Goal: Information Seeking & Learning: Find specific fact

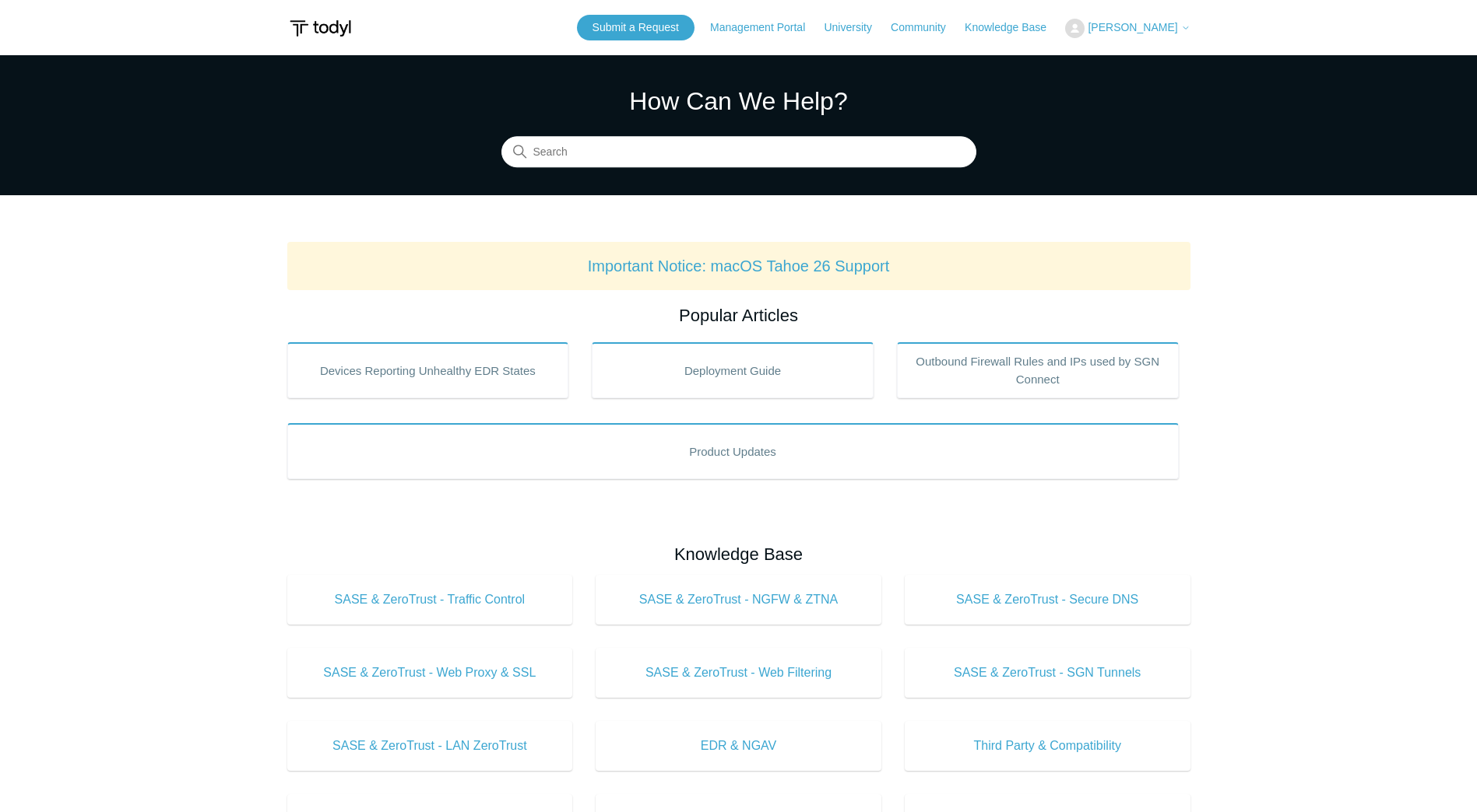
click at [1181, 21] on span "[PERSON_NAME]" at bounding box center [1139, 27] width 102 height 13
click at [1156, 60] on link "My Support Requests" at bounding box center [1142, 61] width 152 height 27
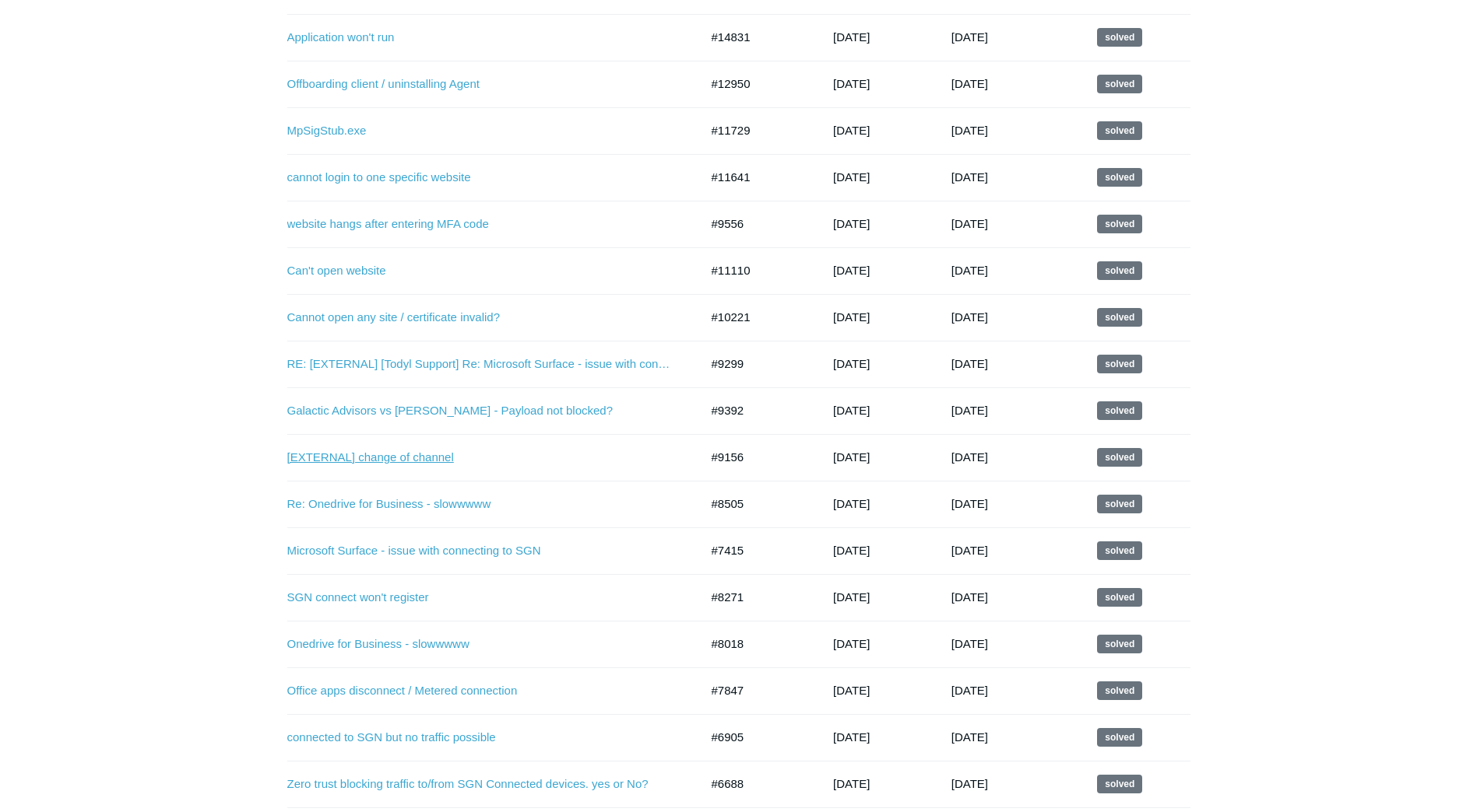
scroll to position [934, 0]
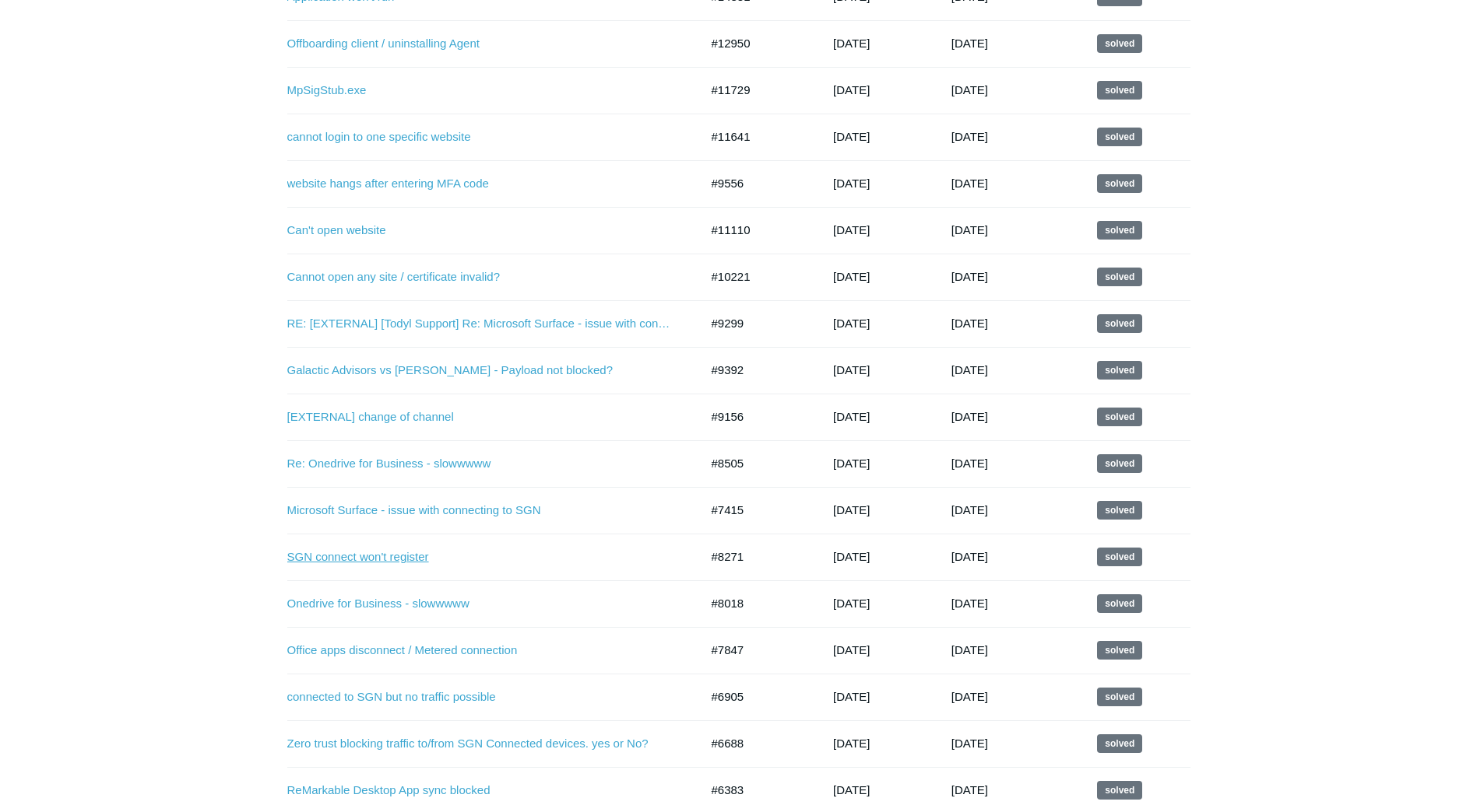
click at [412, 557] on link "SGN connect won't register" at bounding box center [482, 557] width 389 height 18
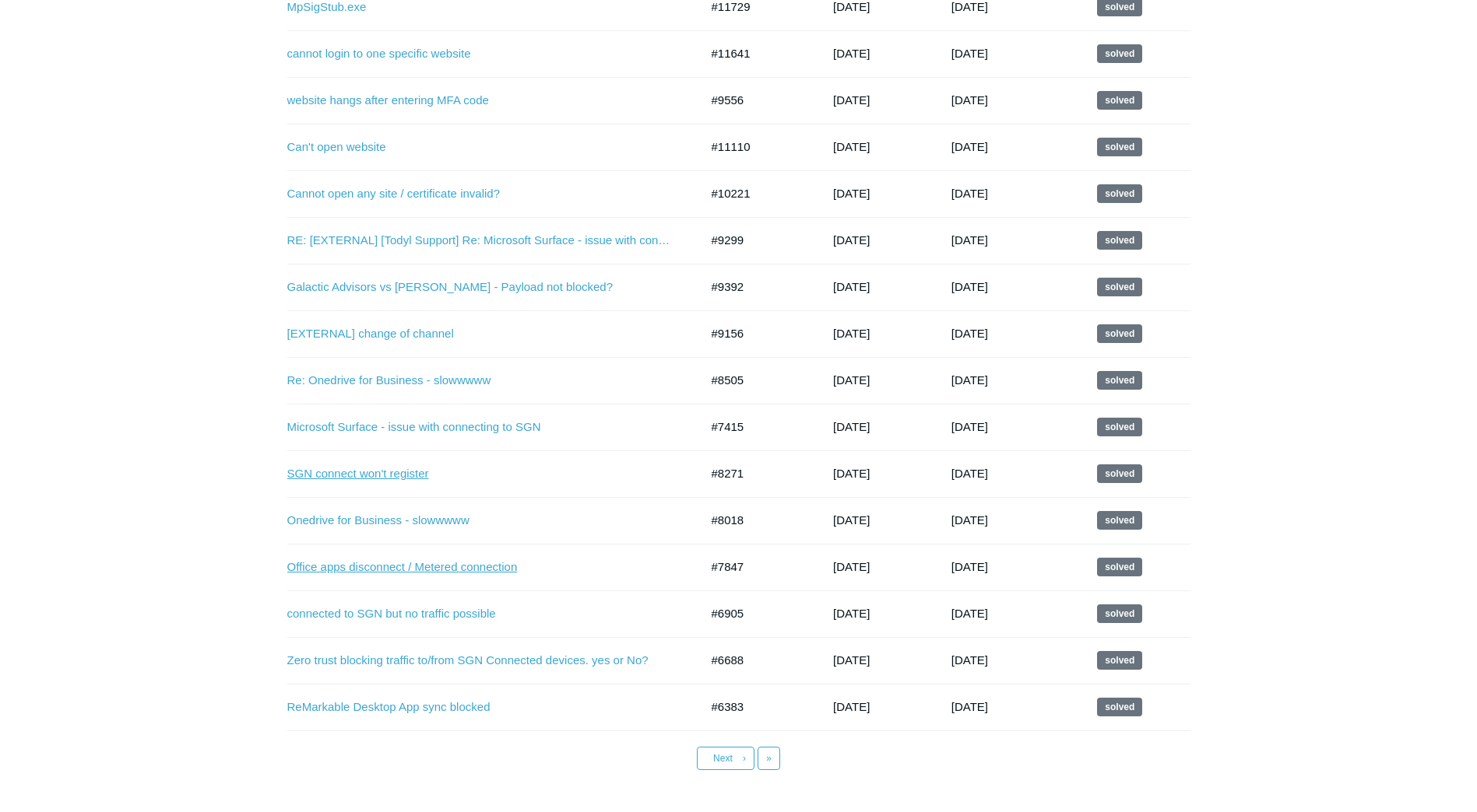
scroll to position [1083, 0]
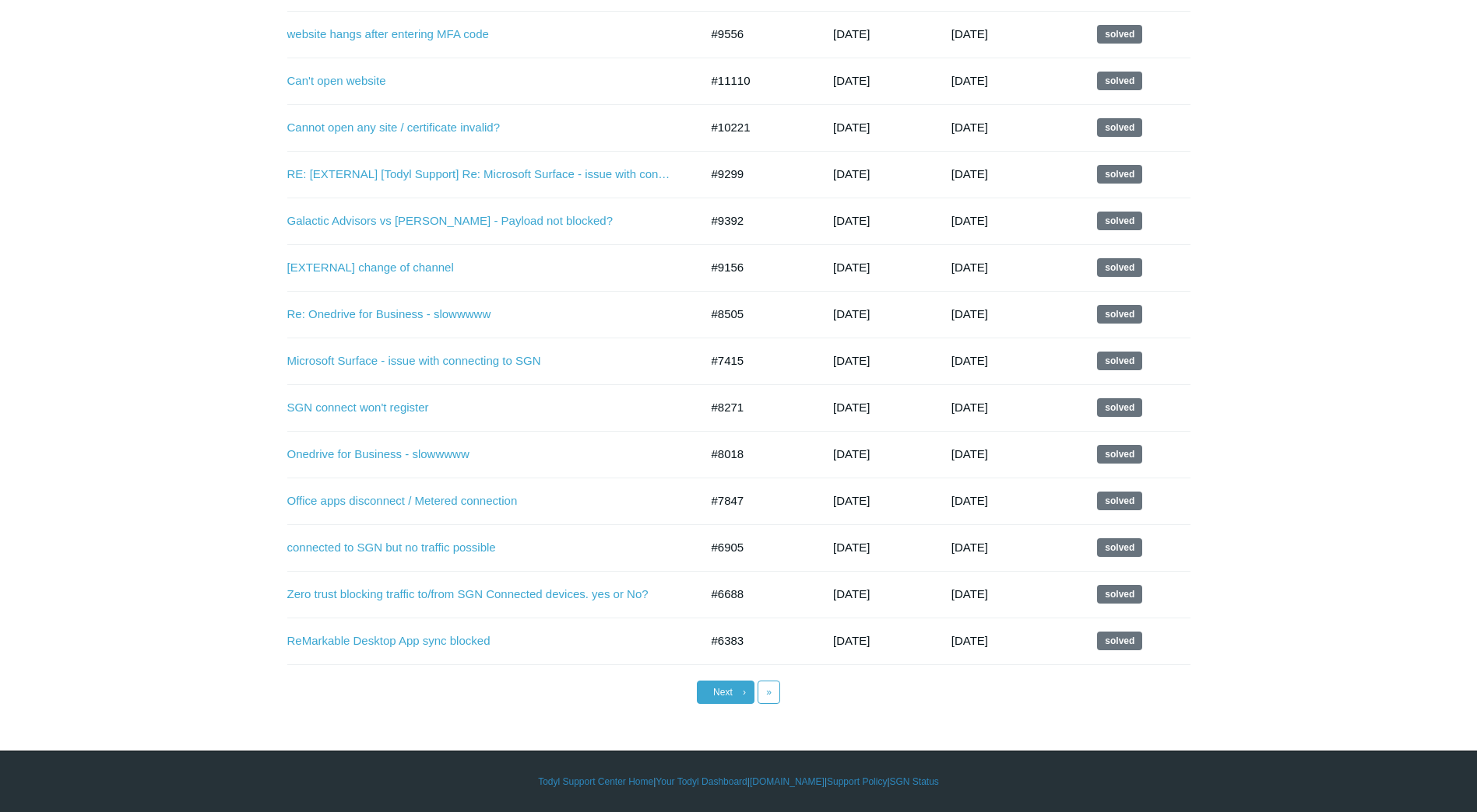
click at [724, 685] on link "Next ›" at bounding box center [726, 692] width 58 height 23
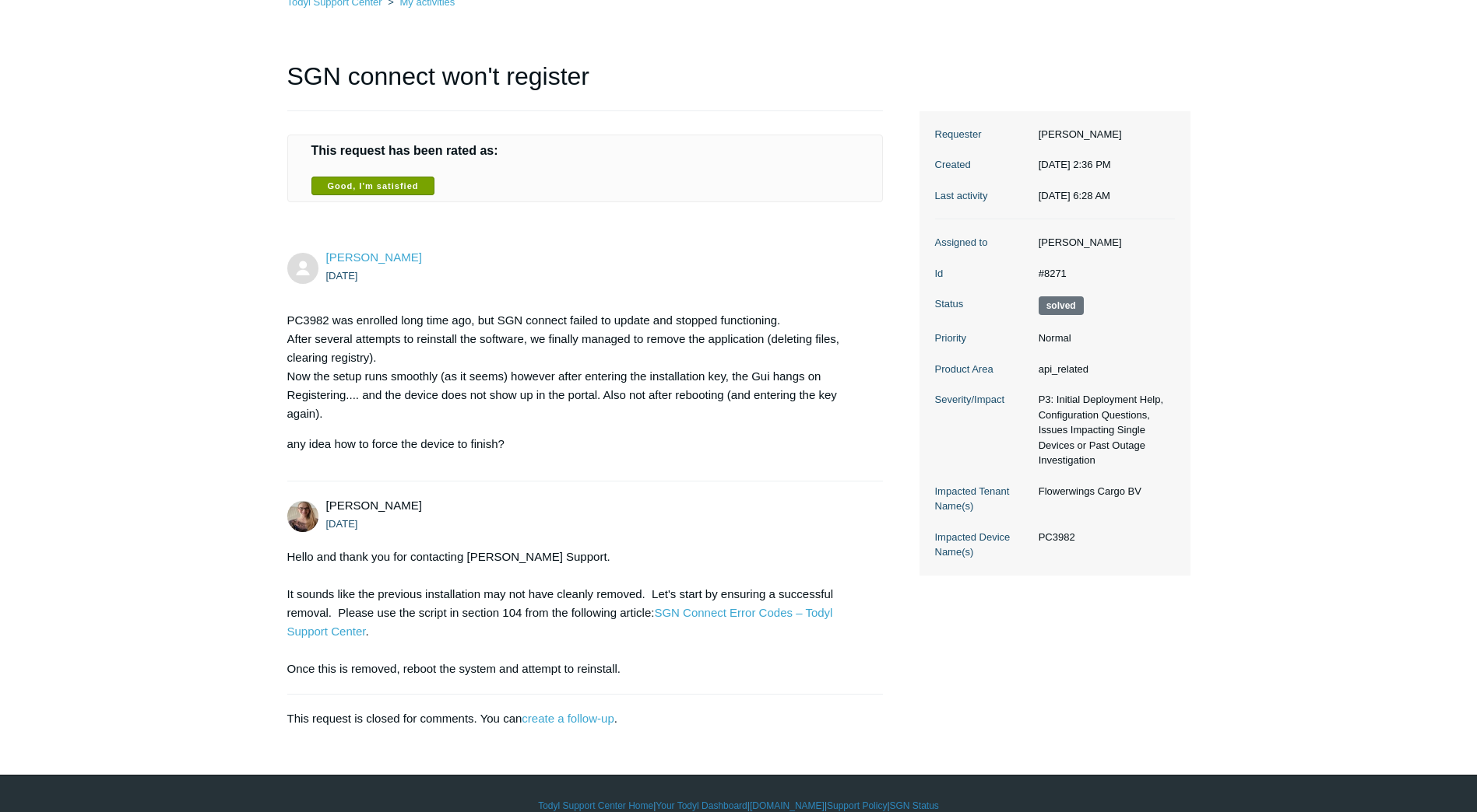
scroll to position [137, 0]
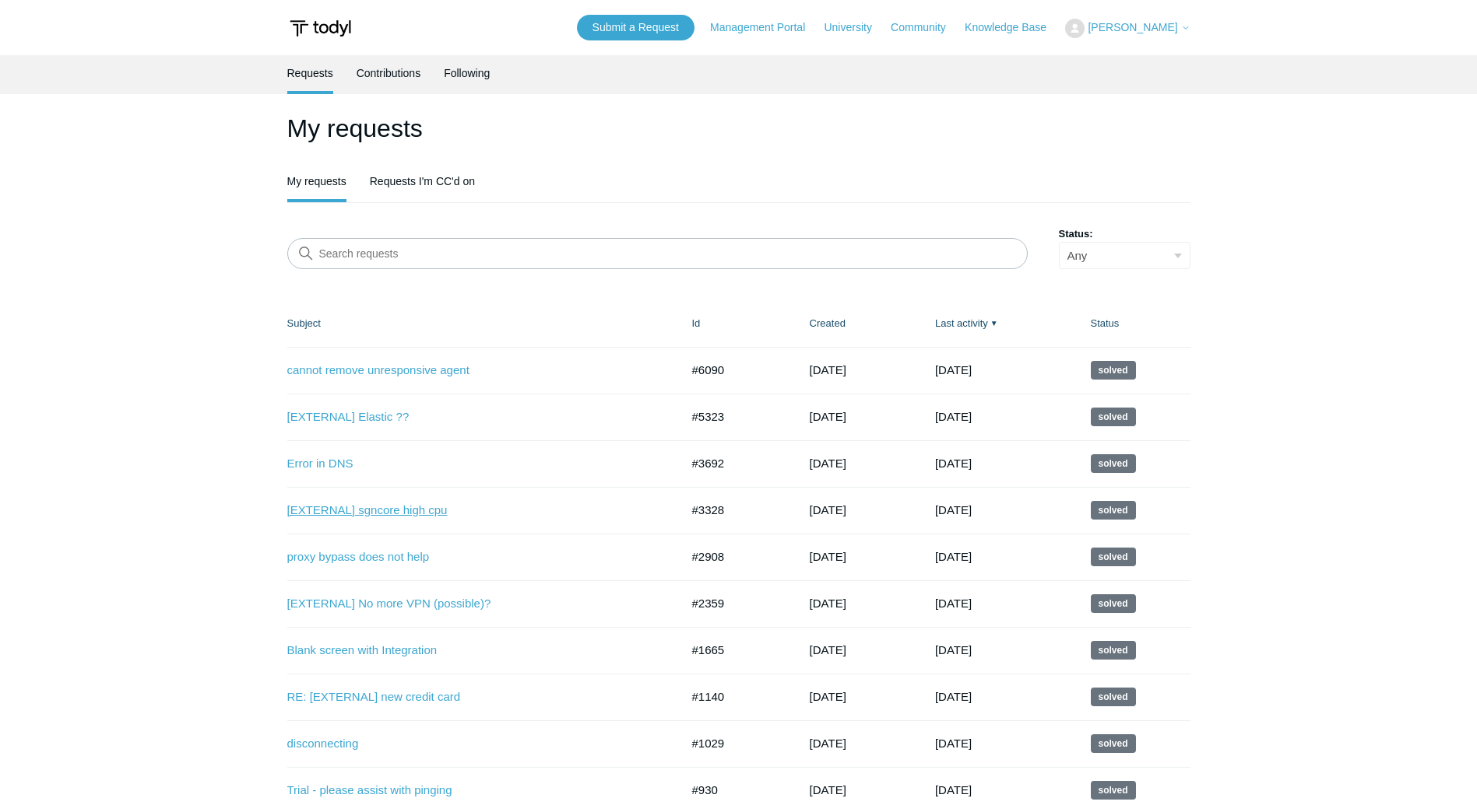
click at [427, 510] on link "[EXTERNAL] sgncore high cpu" at bounding box center [472, 510] width 369 height 18
click at [387, 253] on input "Search requests" at bounding box center [658, 253] width 741 height 31
type input "server"
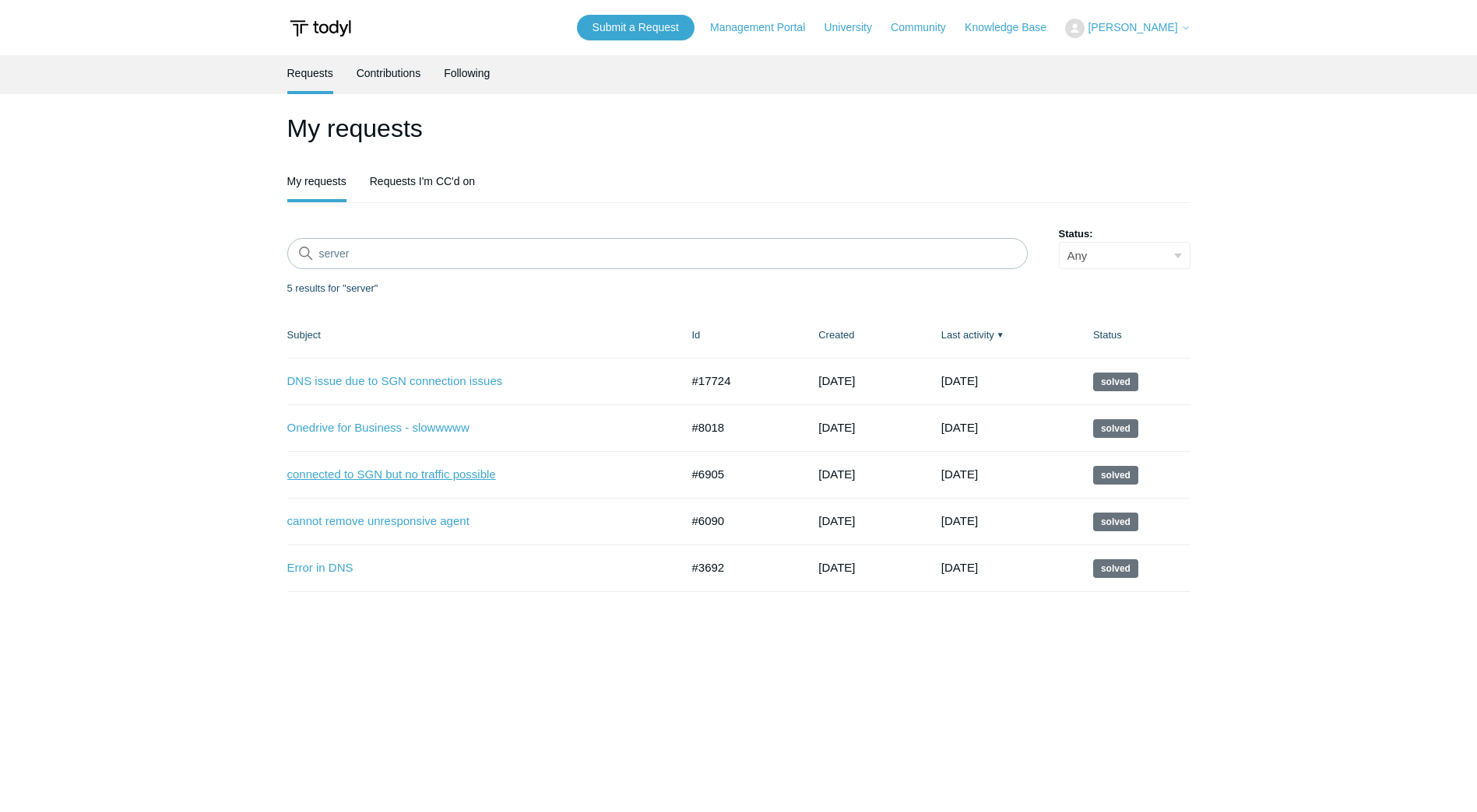
click at [396, 475] on link "connected to SGN but no traffic possible" at bounding box center [472, 474] width 369 height 18
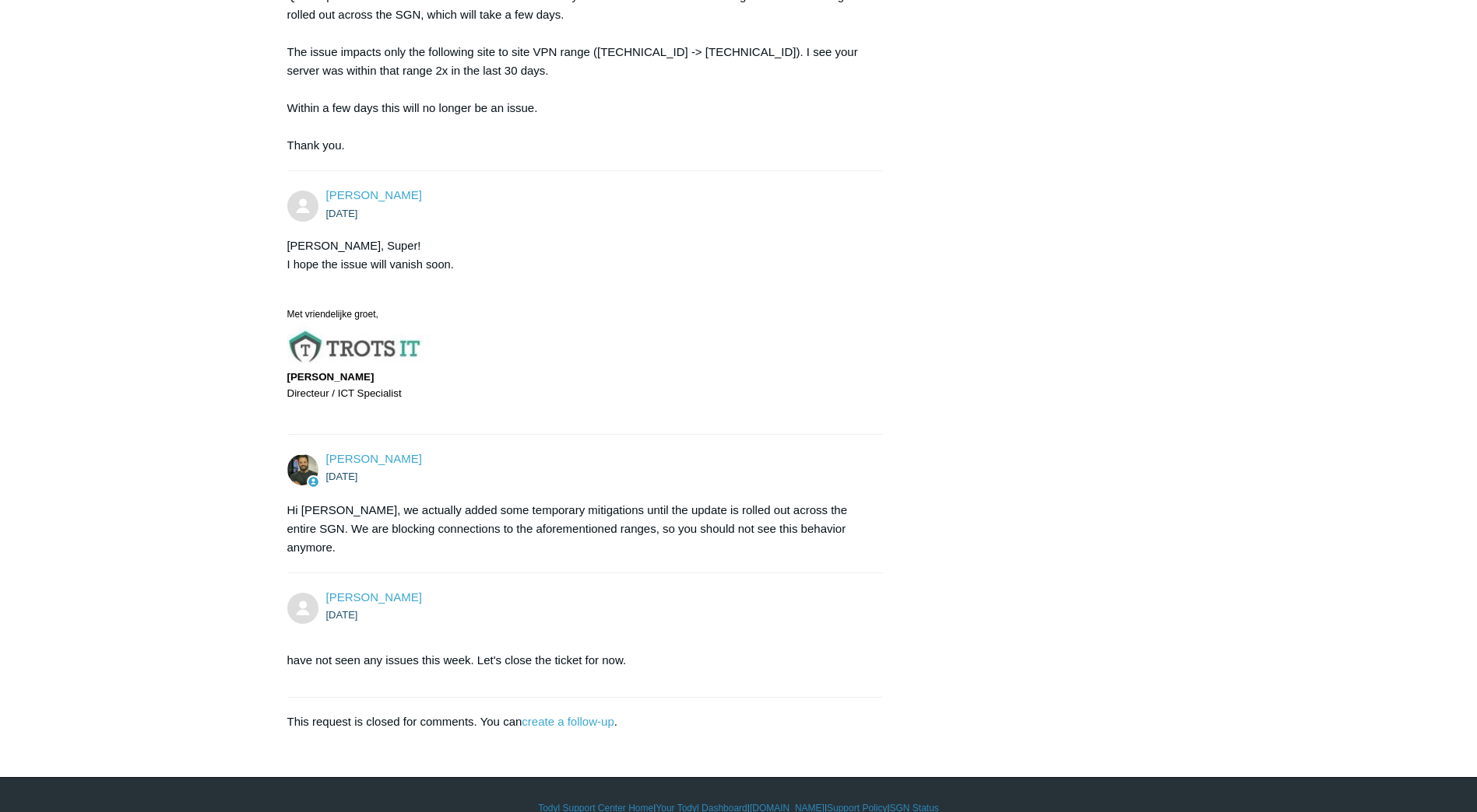
scroll to position [3707, 0]
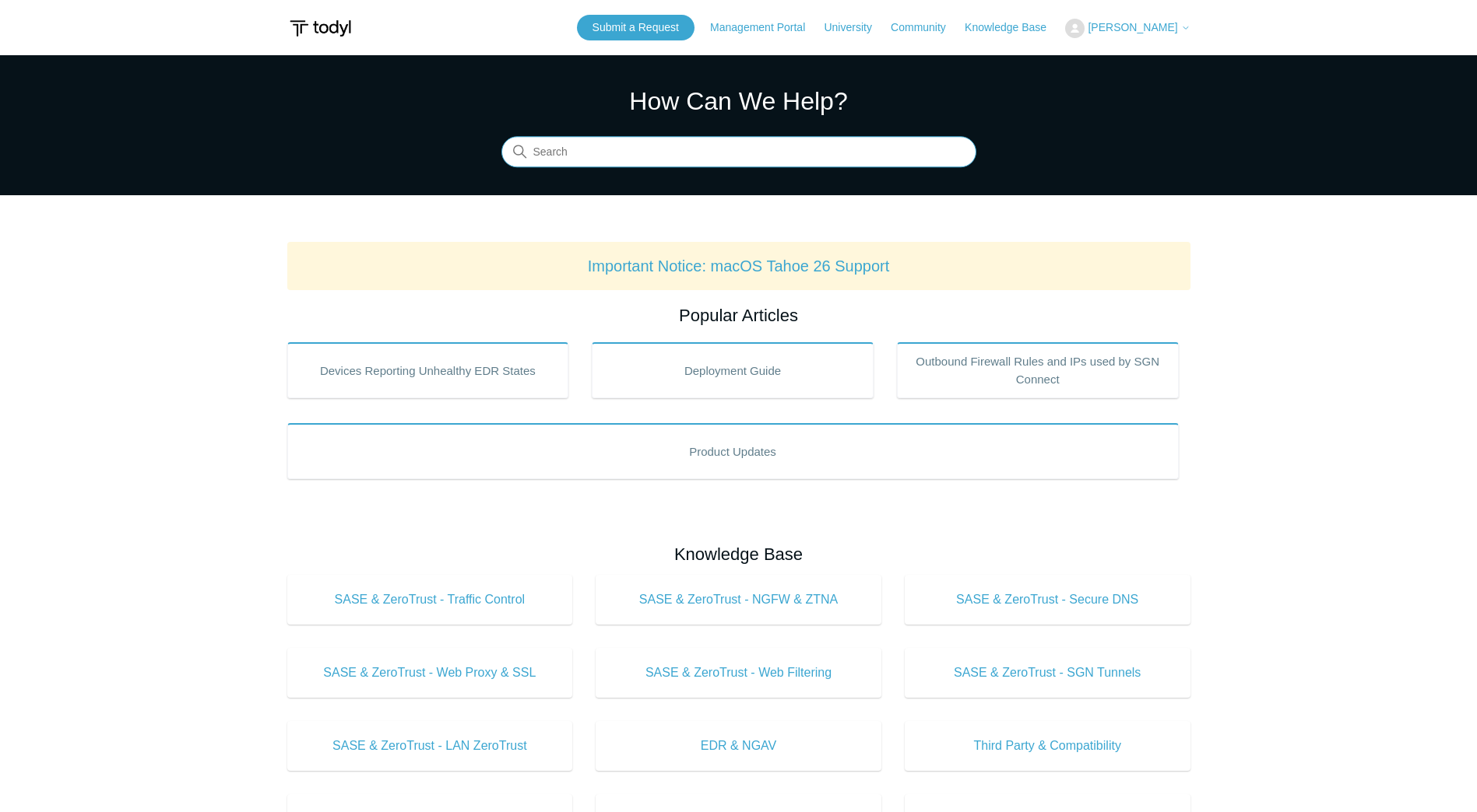
click at [628, 152] on input "Search" at bounding box center [739, 153] width 475 height 31
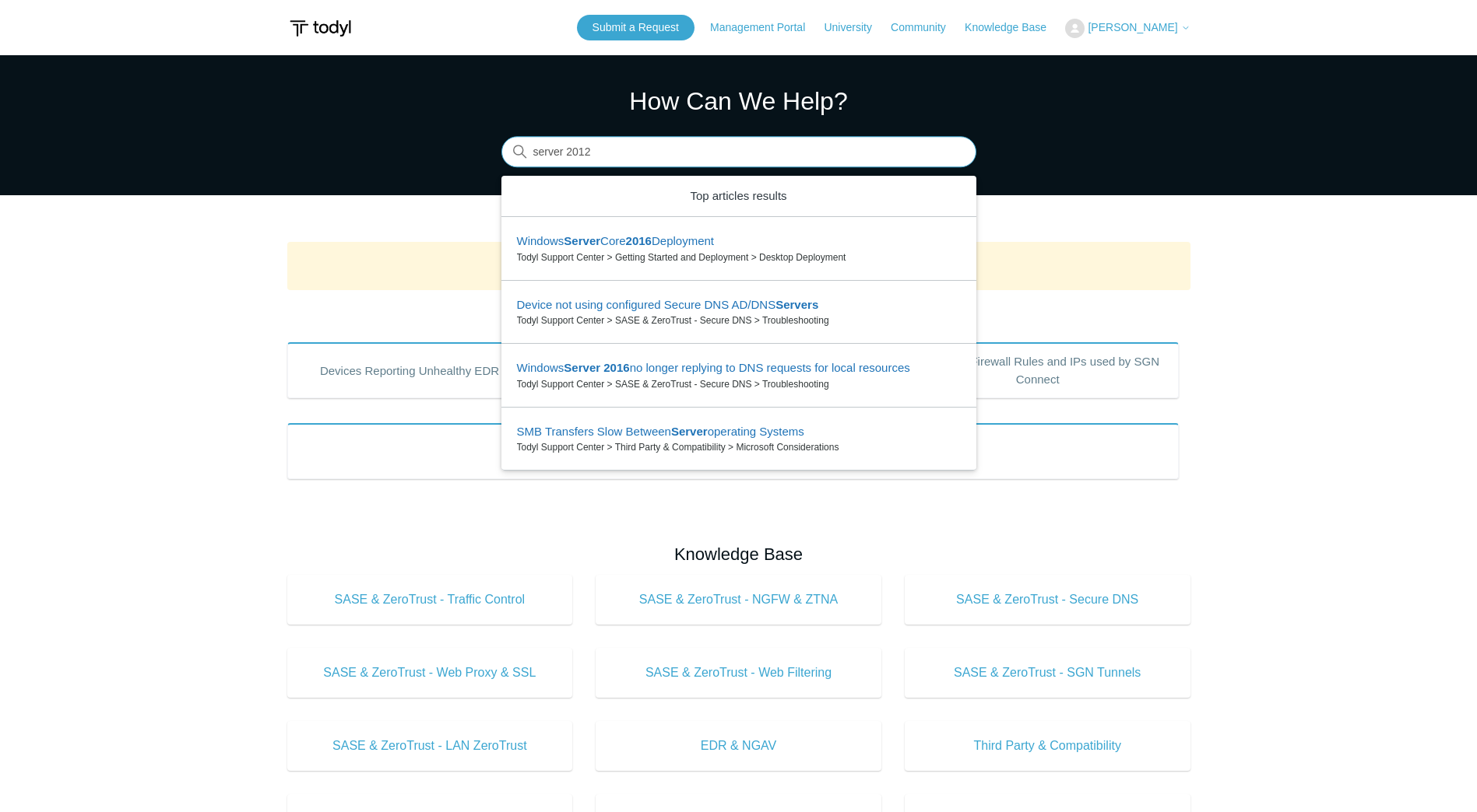
type input "server 2012"
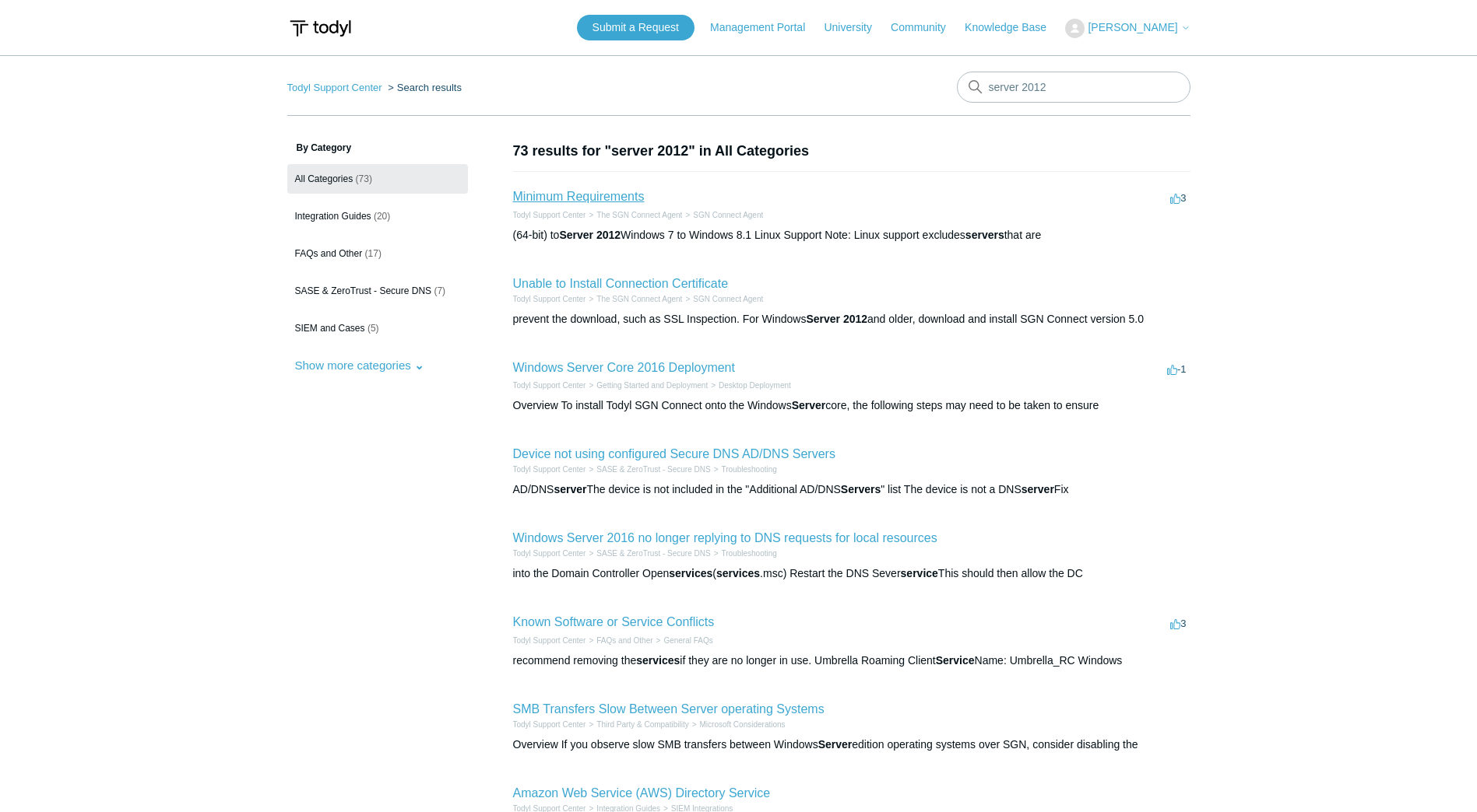
click at [619, 195] on link "Minimum Requirements" at bounding box center [579, 197] width 131 height 14
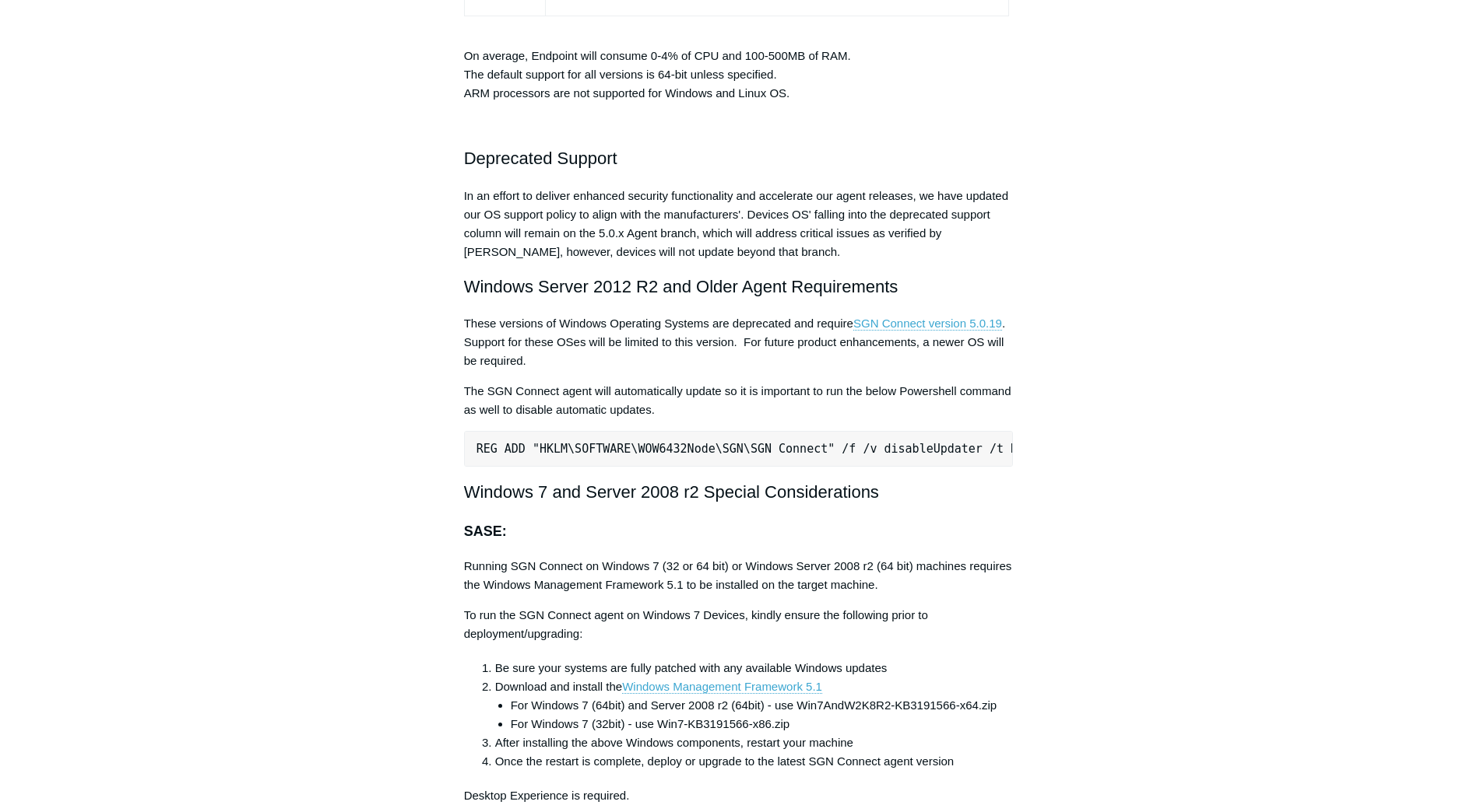
scroll to position [2957, 0]
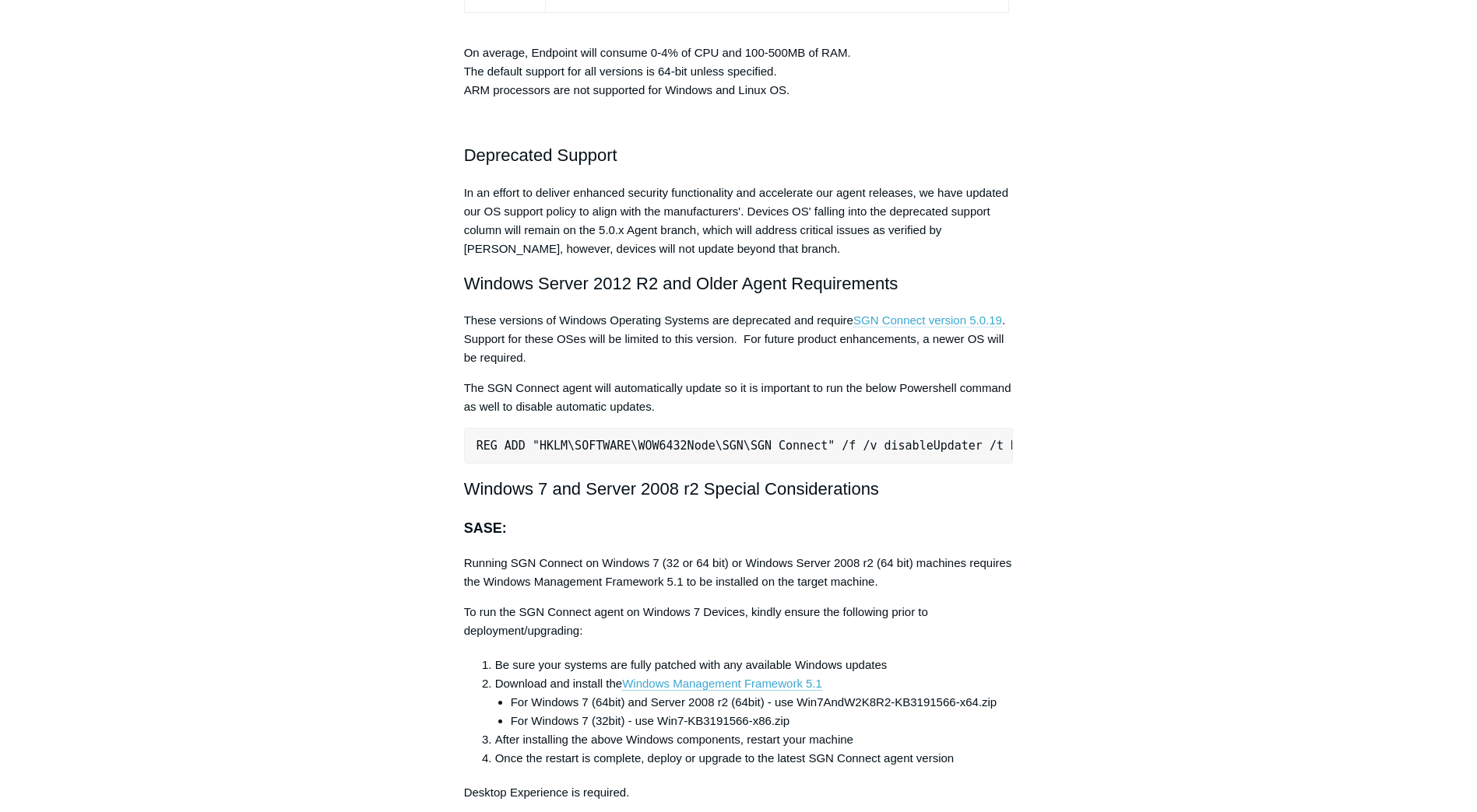
click at [935, 317] on link "SGN Connect version 5.0.19" at bounding box center [927, 321] width 148 height 14
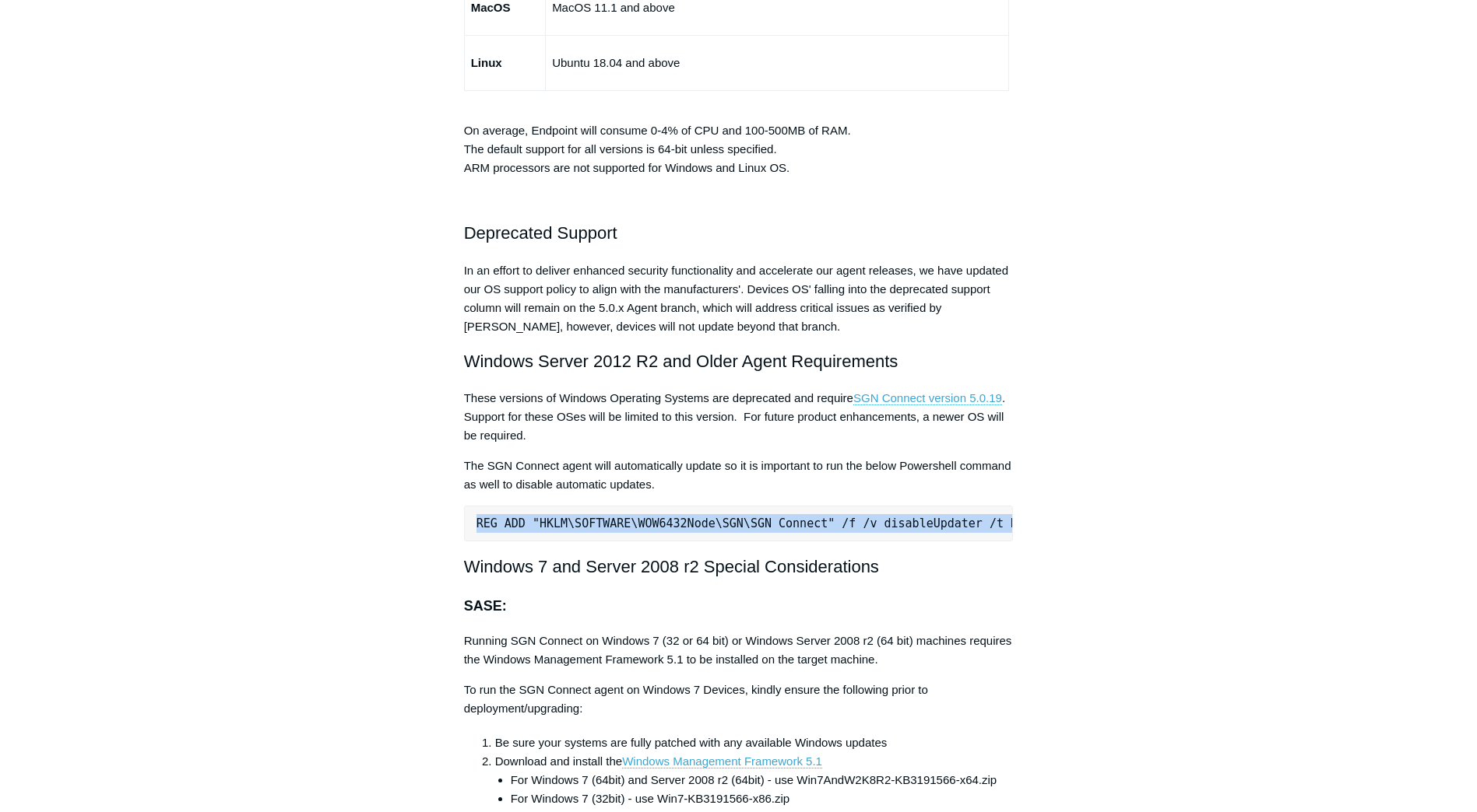
scroll to position [0, 34]
drag, startPoint x: 476, startPoint y: 526, endPoint x: 1120, endPoint y: 500, distance: 644.5
copy pre "REG ADD "HKLM\SOFTWARE\WOW6432Node\SGN\SGN Connect" /f /v disableUpdater /t REG…"
